Goal: Transaction & Acquisition: Purchase product/service

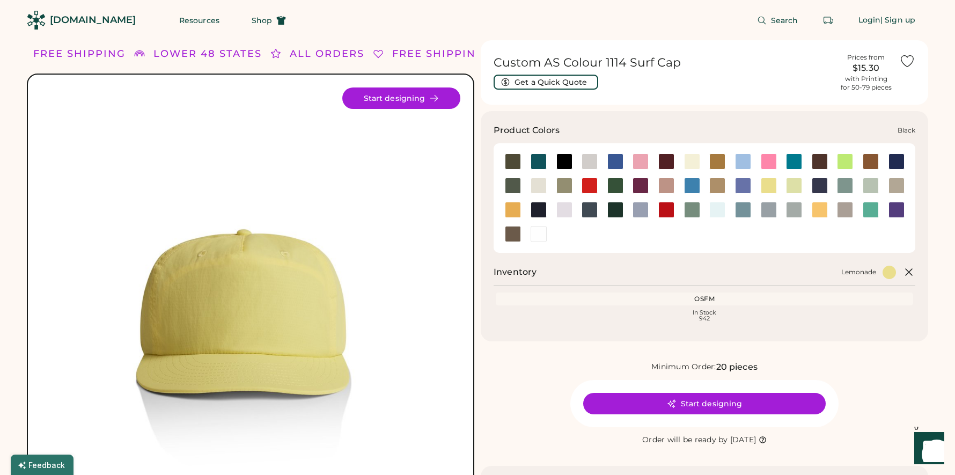
click at [569, 162] on div at bounding box center [564, 161] width 16 height 16
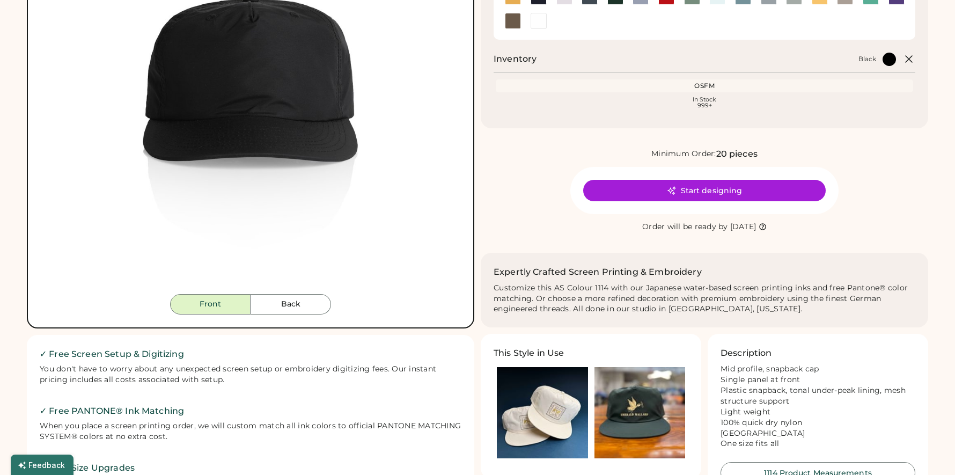
scroll to position [331, 0]
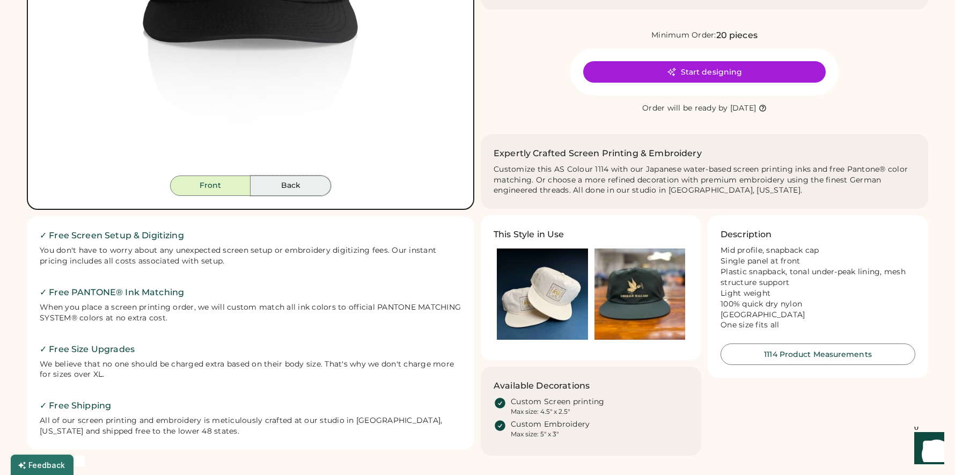
click at [290, 190] on button "Back" at bounding box center [290, 185] width 80 height 20
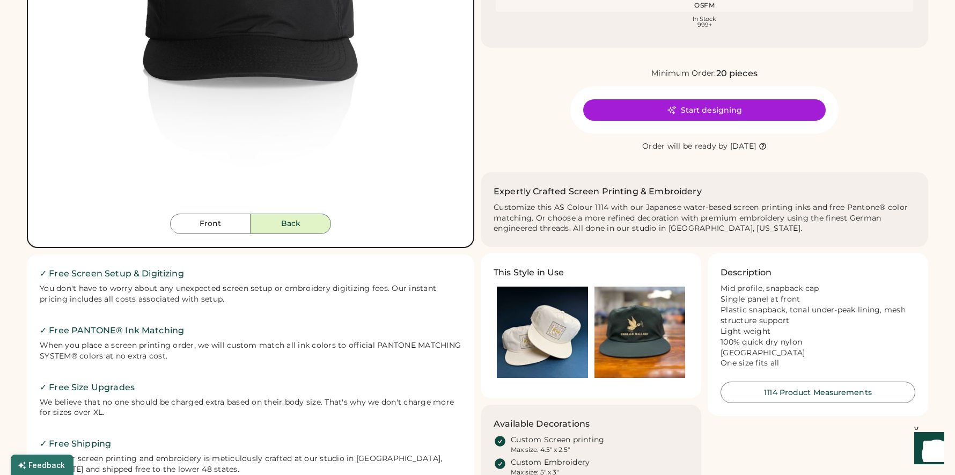
scroll to position [105, 0]
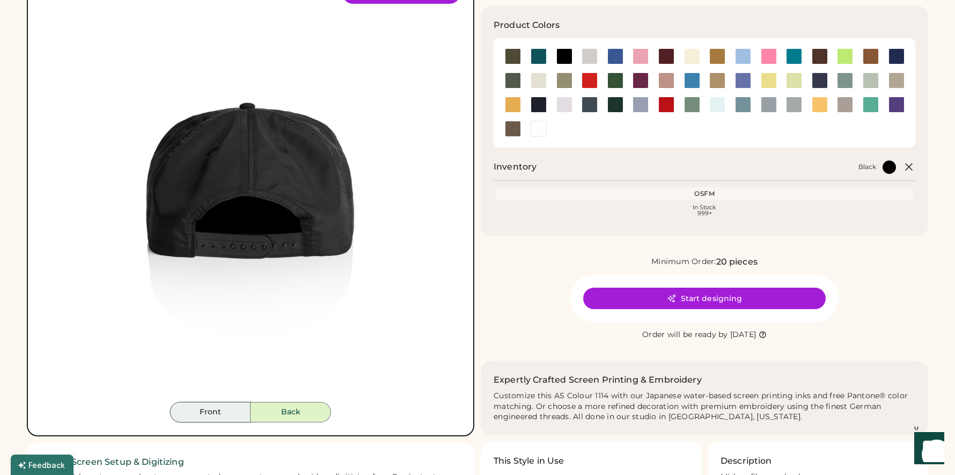
drag, startPoint x: 223, startPoint y: 410, endPoint x: 228, endPoint y: 392, distance: 18.7
click at [222, 409] on button "Front" at bounding box center [210, 412] width 80 height 20
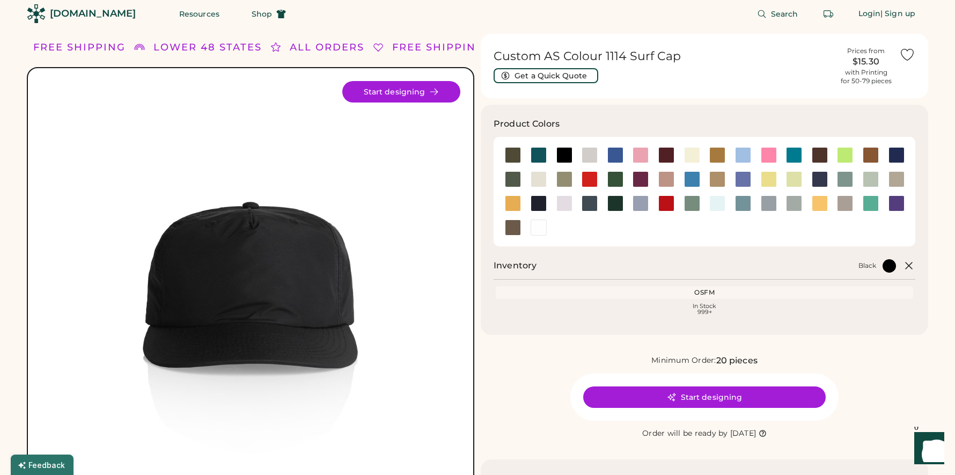
scroll to position [0, 0]
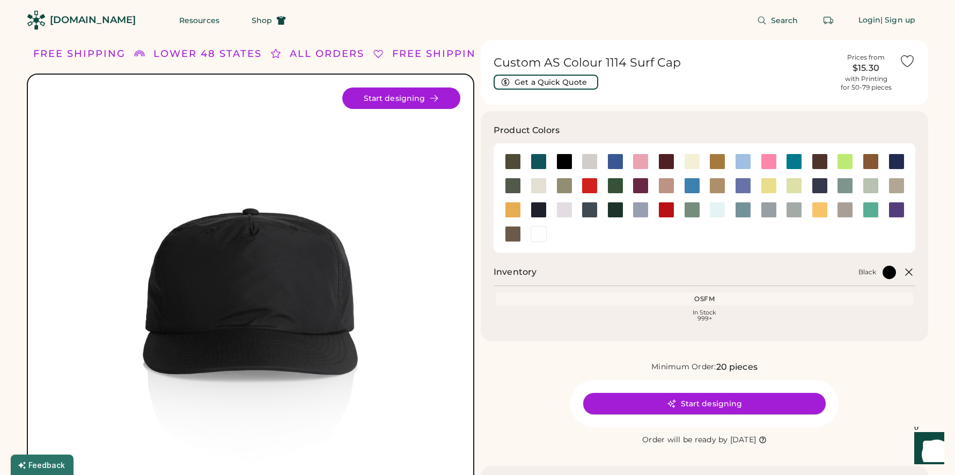
click at [697, 401] on button "Start designing" at bounding box center [704, 403] width 242 height 21
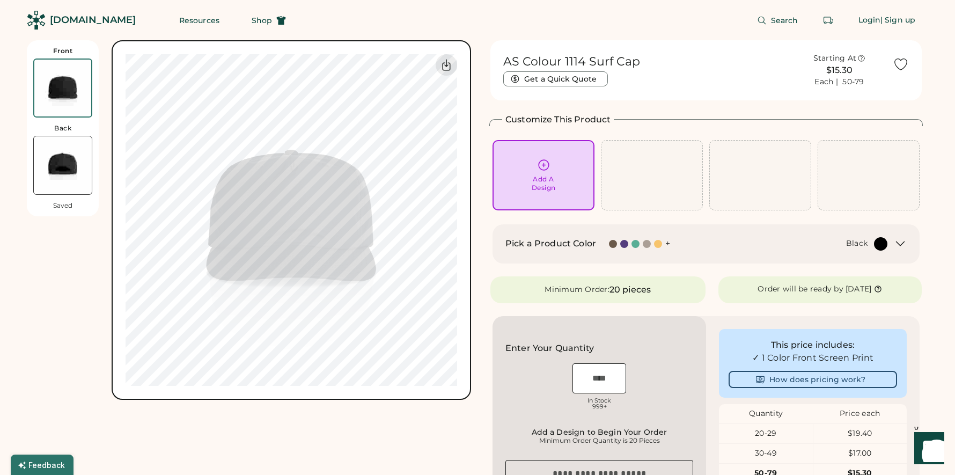
drag, startPoint x: 908, startPoint y: 246, endPoint x: 902, endPoint y: 245, distance: 6.0
click at [908, 246] on div "Pick a Product Color + Black" at bounding box center [705, 243] width 427 height 39
click at [900, 244] on icon at bounding box center [900, 243] width 13 height 13
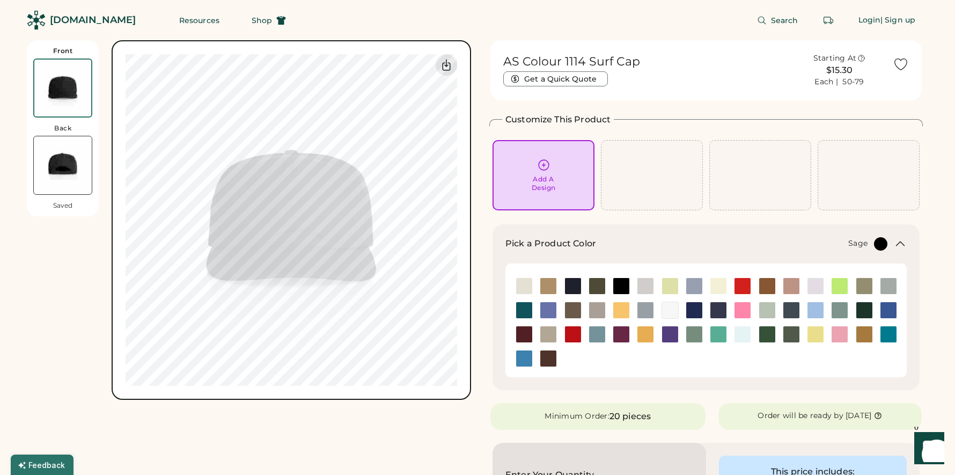
click at [691, 335] on img at bounding box center [694, 334] width 16 height 16
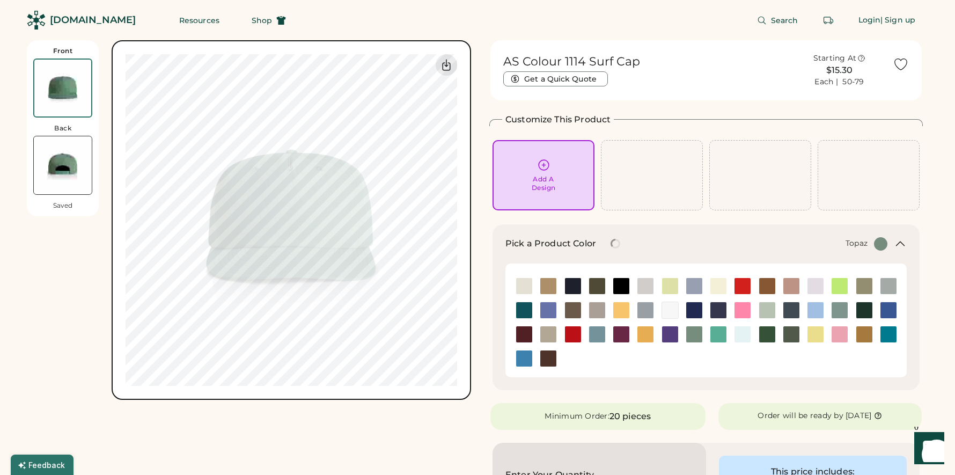
click at [727, 334] on div at bounding box center [718, 334] width 24 height 17
click at [765, 332] on img at bounding box center [767, 334] width 16 height 16
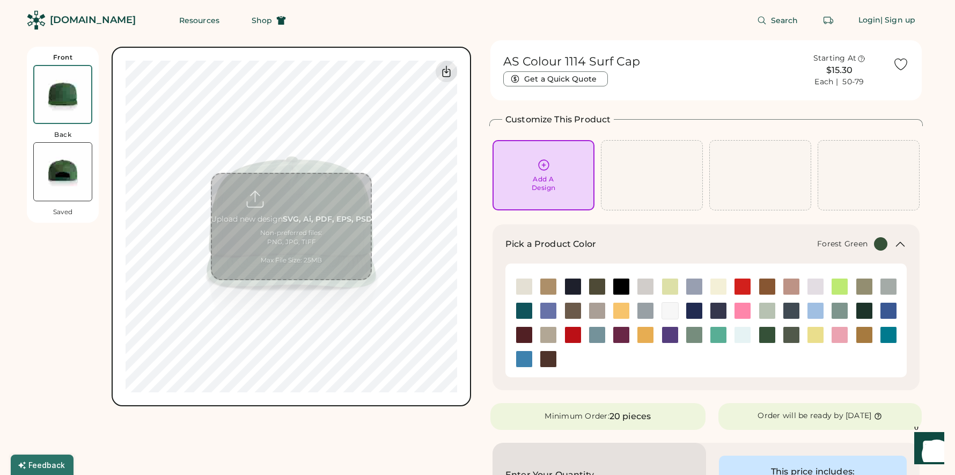
scroll to position [228, 0]
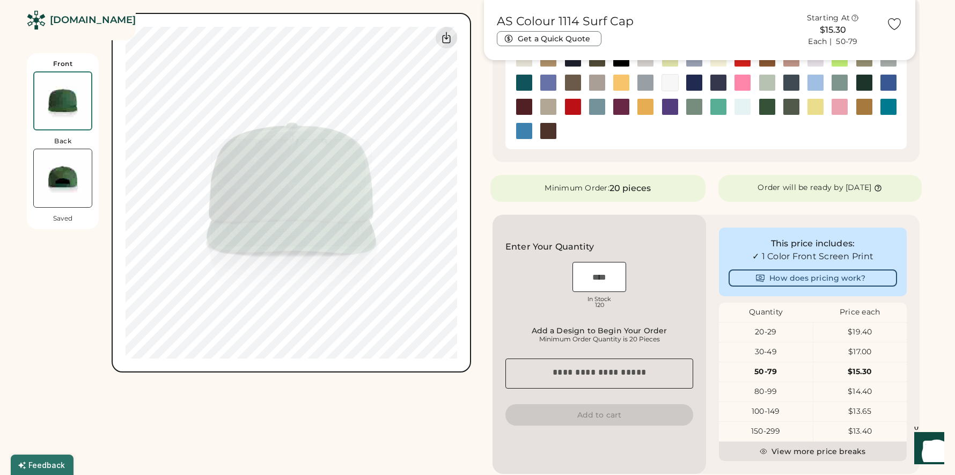
click at [62, 187] on img at bounding box center [63, 178] width 58 height 58
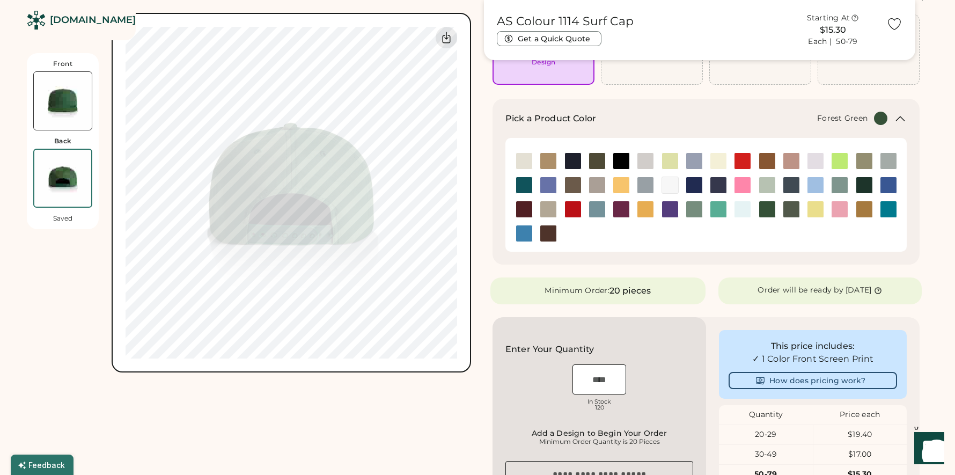
click at [51, 92] on img at bounding box center [63, 101] width 58 height 58
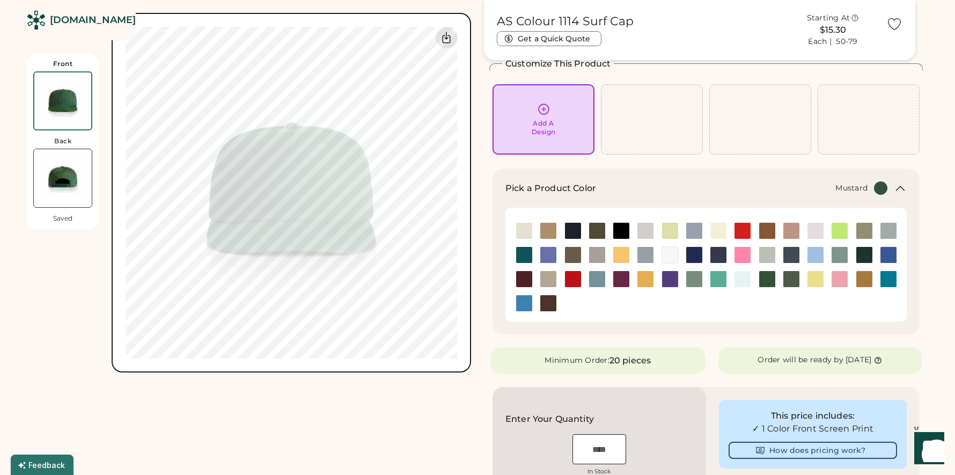
scroll to position [0, 0]
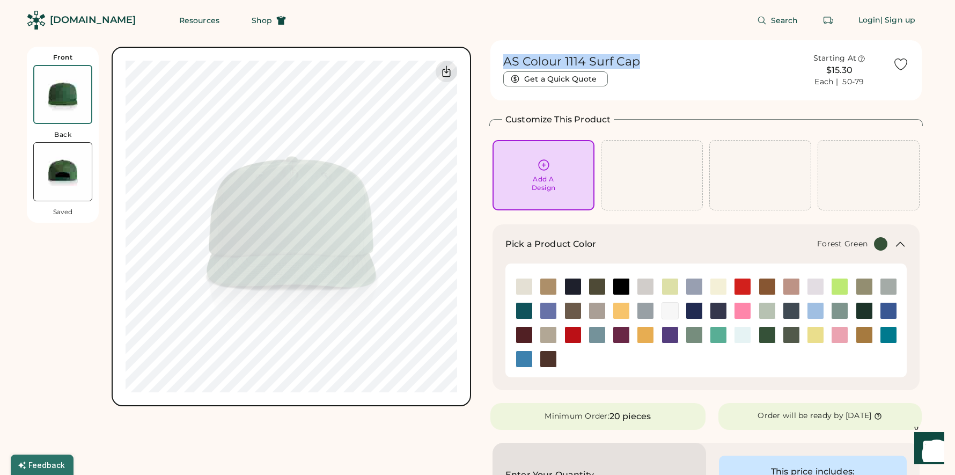
drag, startPoint x: 505, startPoint y: 60, endPoint x: 636, endPoint y: 63, distance: 130.4
click at [636, 63] on h1 "AS Colour 1114 Surf Cap" at bounding box center [571, 61] width 137 height 15
